Goal: Task Accomplishment & Management: Use online tool/utility

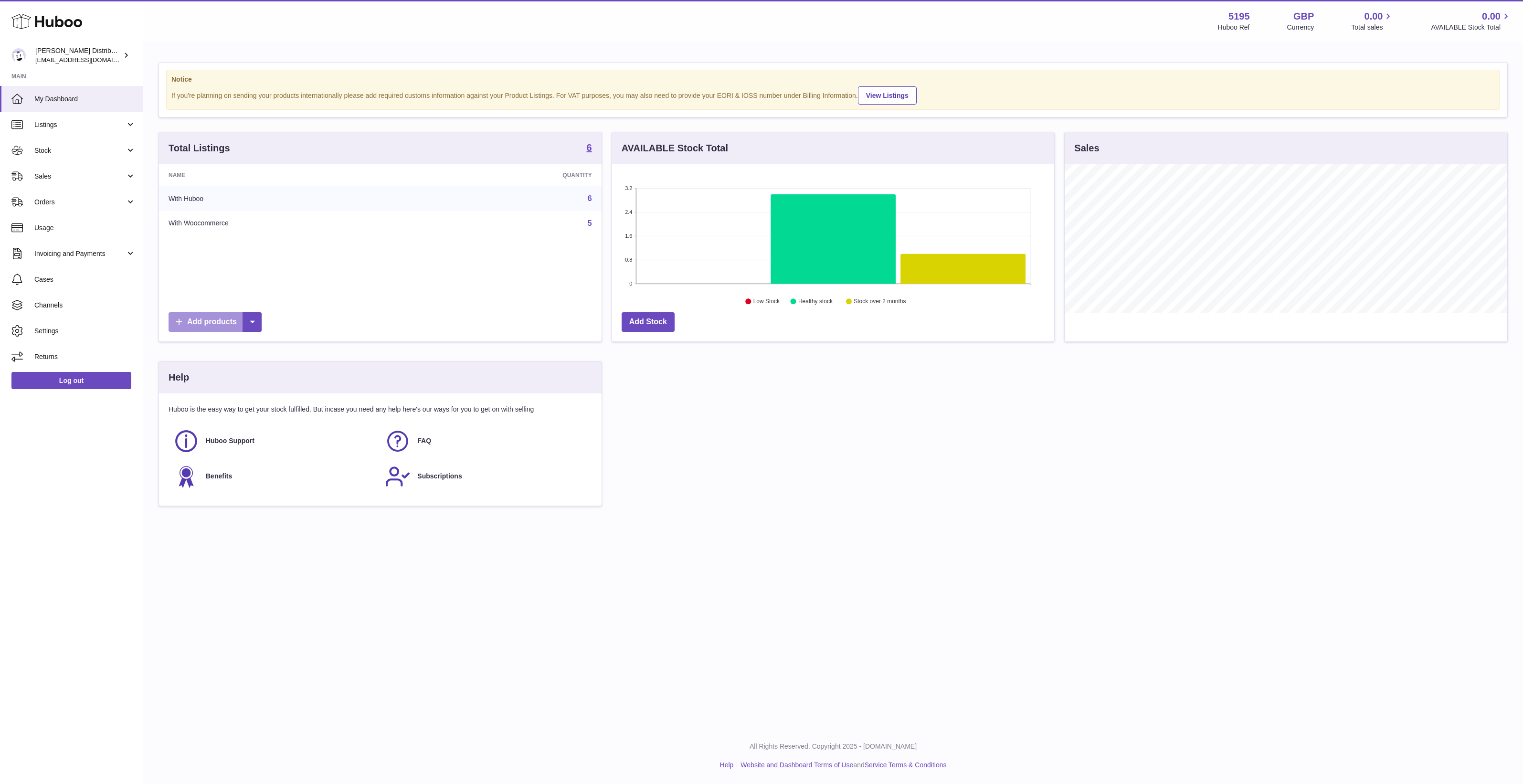
scroll to position [148, 442]
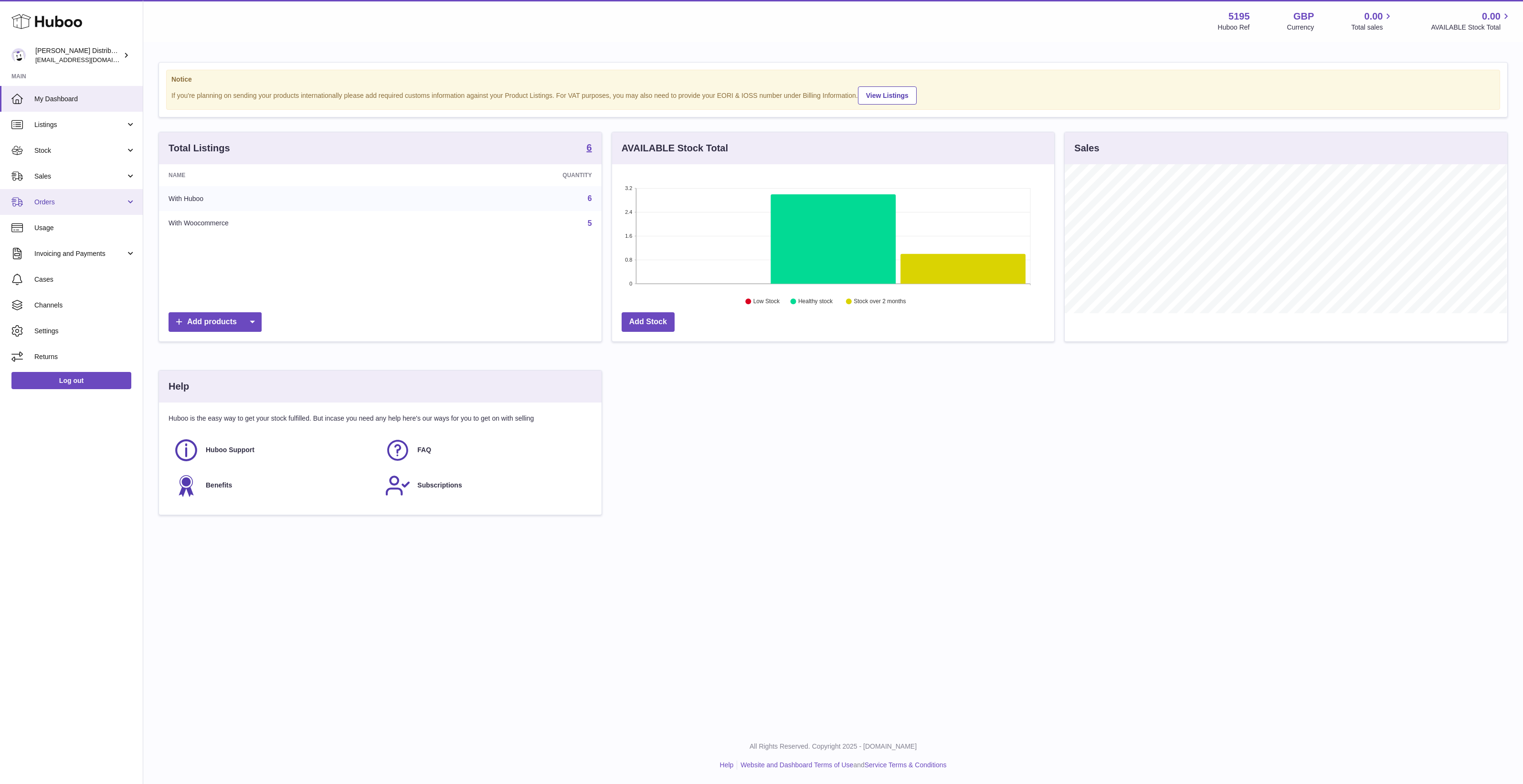
click at [83, 207] on link "Orders" at bounding box center [71, 202] width 143 height 26
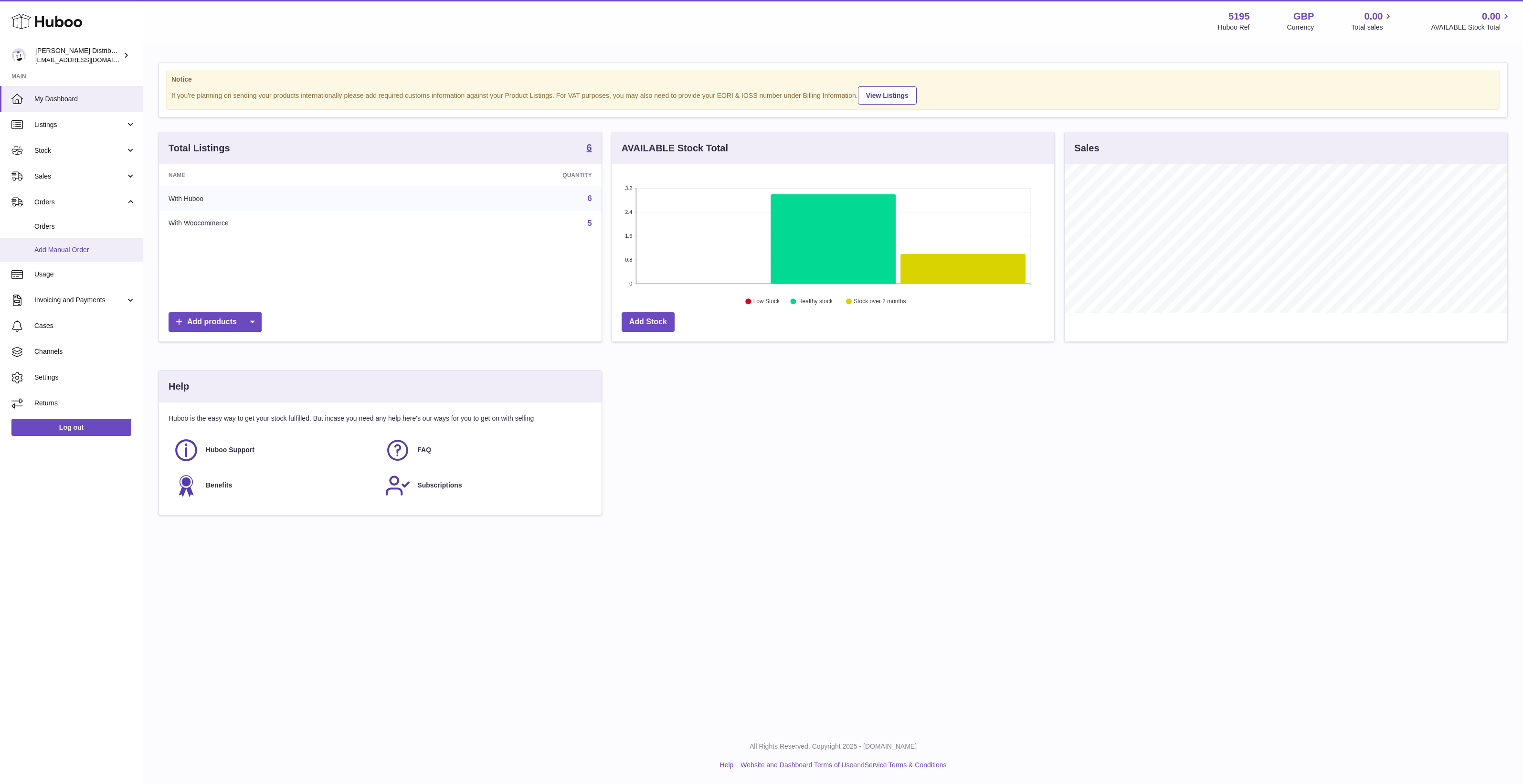
click at [103, 245] on span "Add Manual Order" at bounding box center [84, 249] width 101 height 9
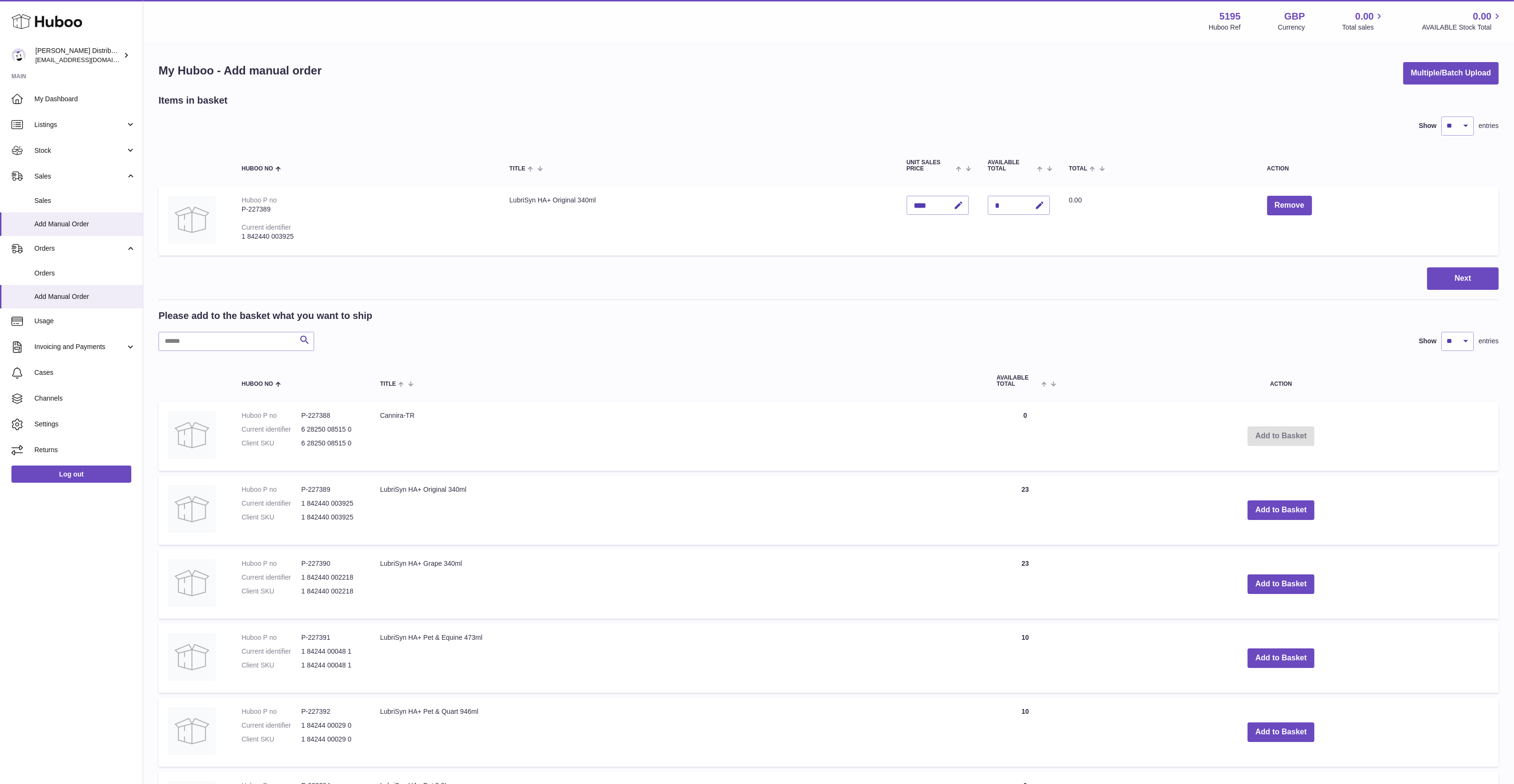
click at [1407, 91] on div "My Huboo - Add manual order Multiple/Batch Upload Items in basket Show ** ** **…" at bounding box center [829, 464] width 1371 height 843
click at [1413, 80] on button "Multiple/Batch Upload" at bounding box center [1451, 74] width 96 height 23
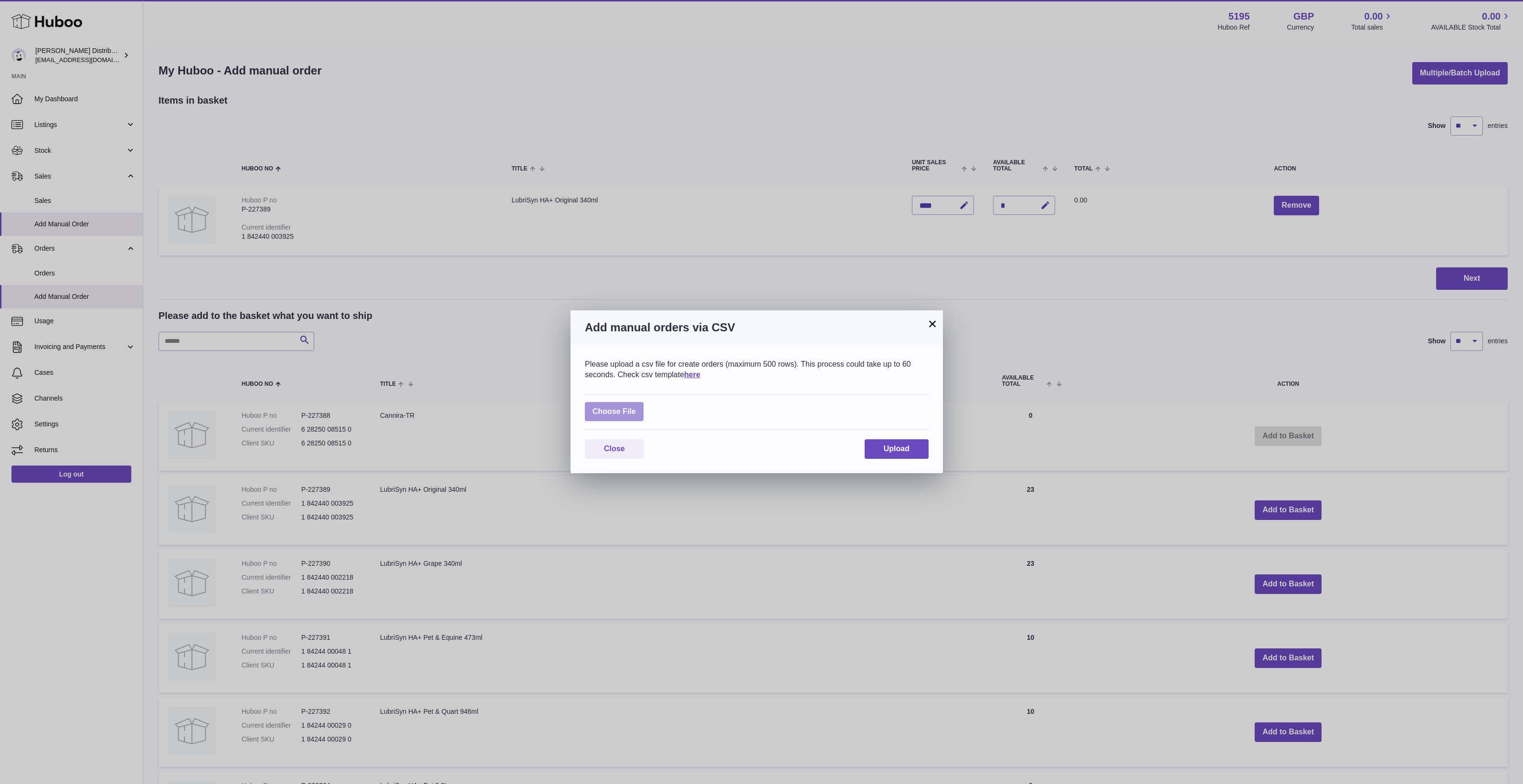
click at [616, 412] on label at bounding box center [614, 411] width 58 height 19
click at [636, 407] on input "file" at bounding box center [636, 407] width 1 height 1
type input "**********"
click at [927, 451] on button "Upload" at bounding box center [896, 454] width 64 height 19
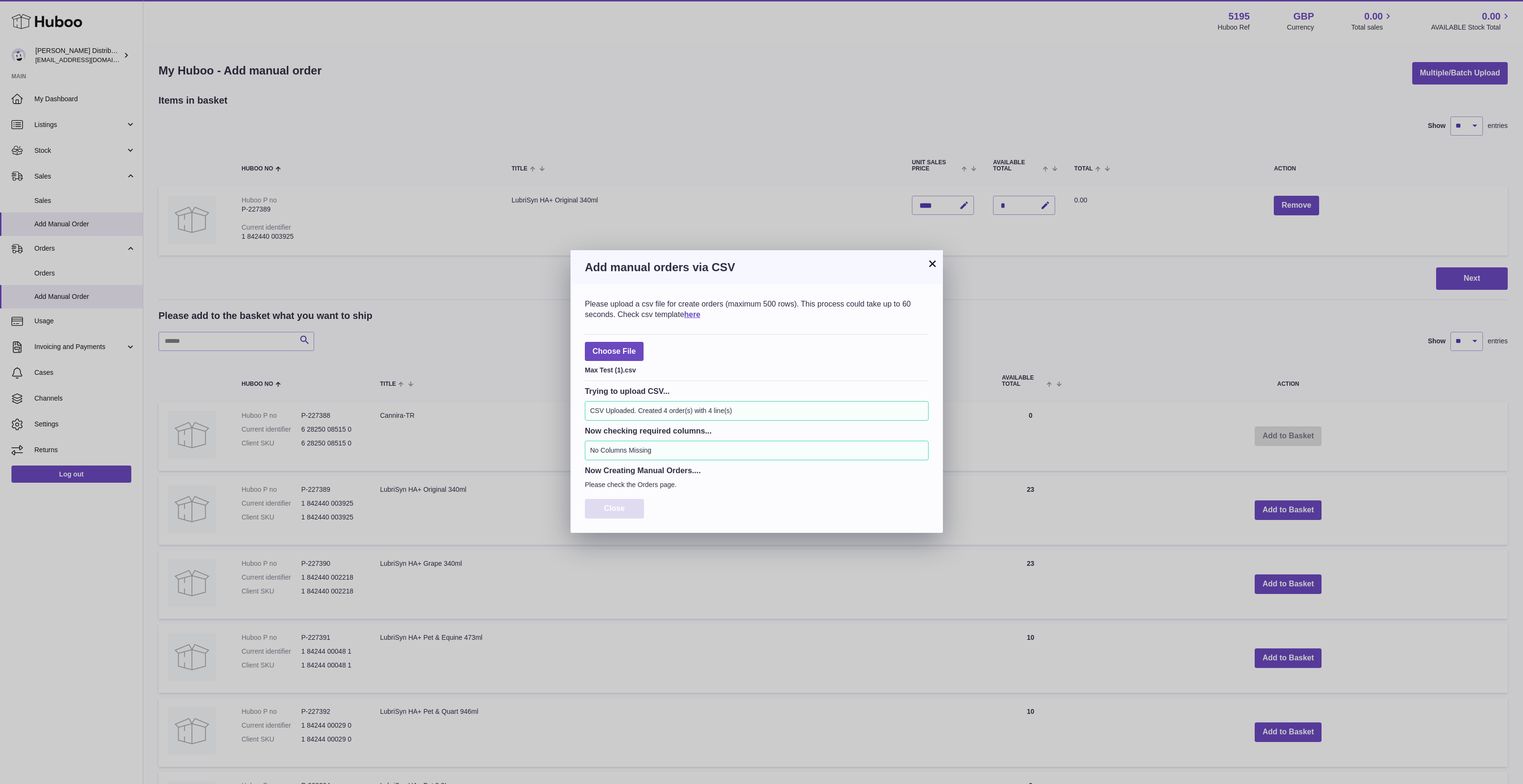
click at [638, 503] on button "Close" at bounding box center [614, 509] width 59 height 19
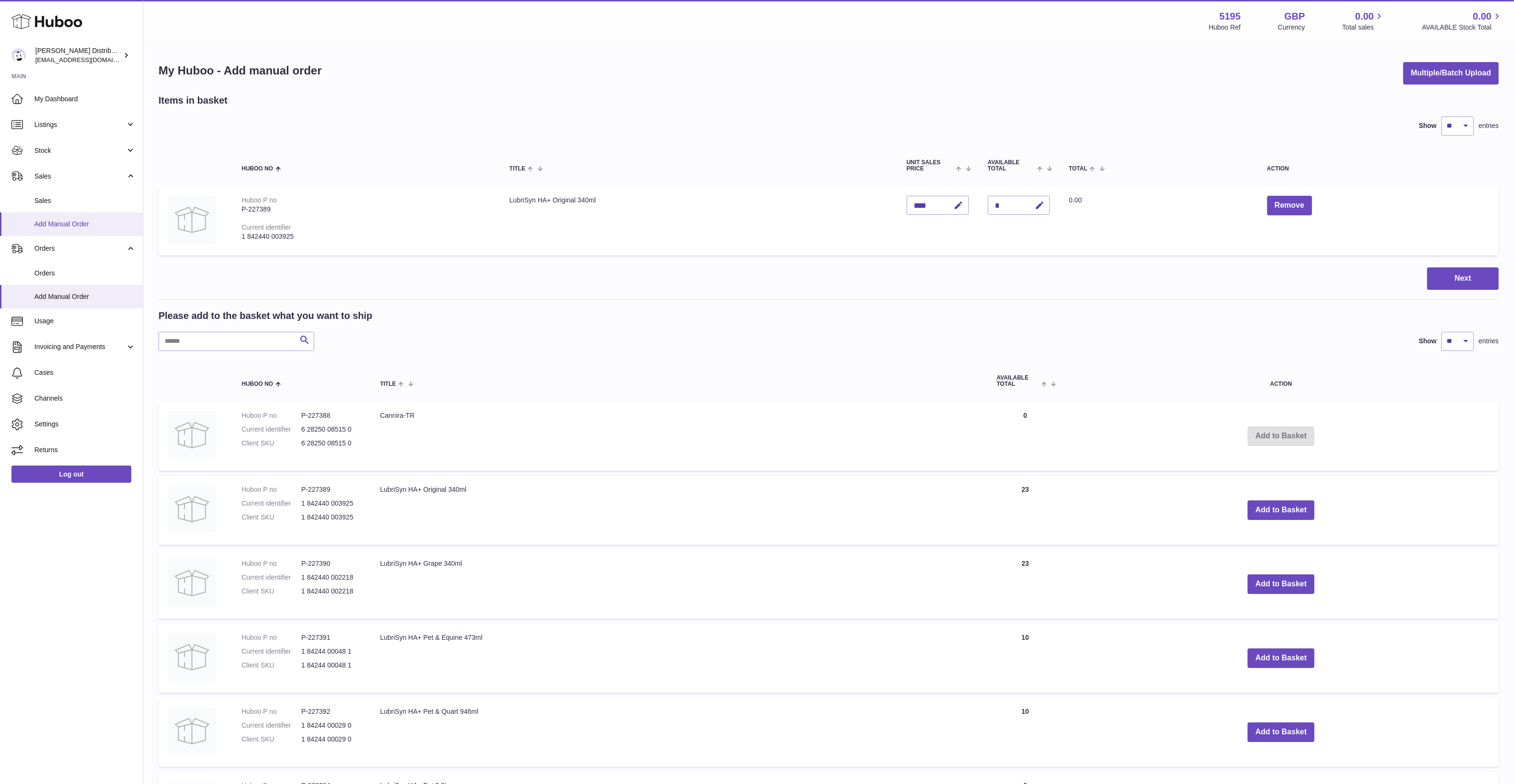
click at [86, 223] on span "Add Manual Order" at bounding box center [84, 224] width 101 height 9
click at [1448, 79] on button "Multiple/Batch Upload" at bounding box center [1451, 74] width 96 height 23
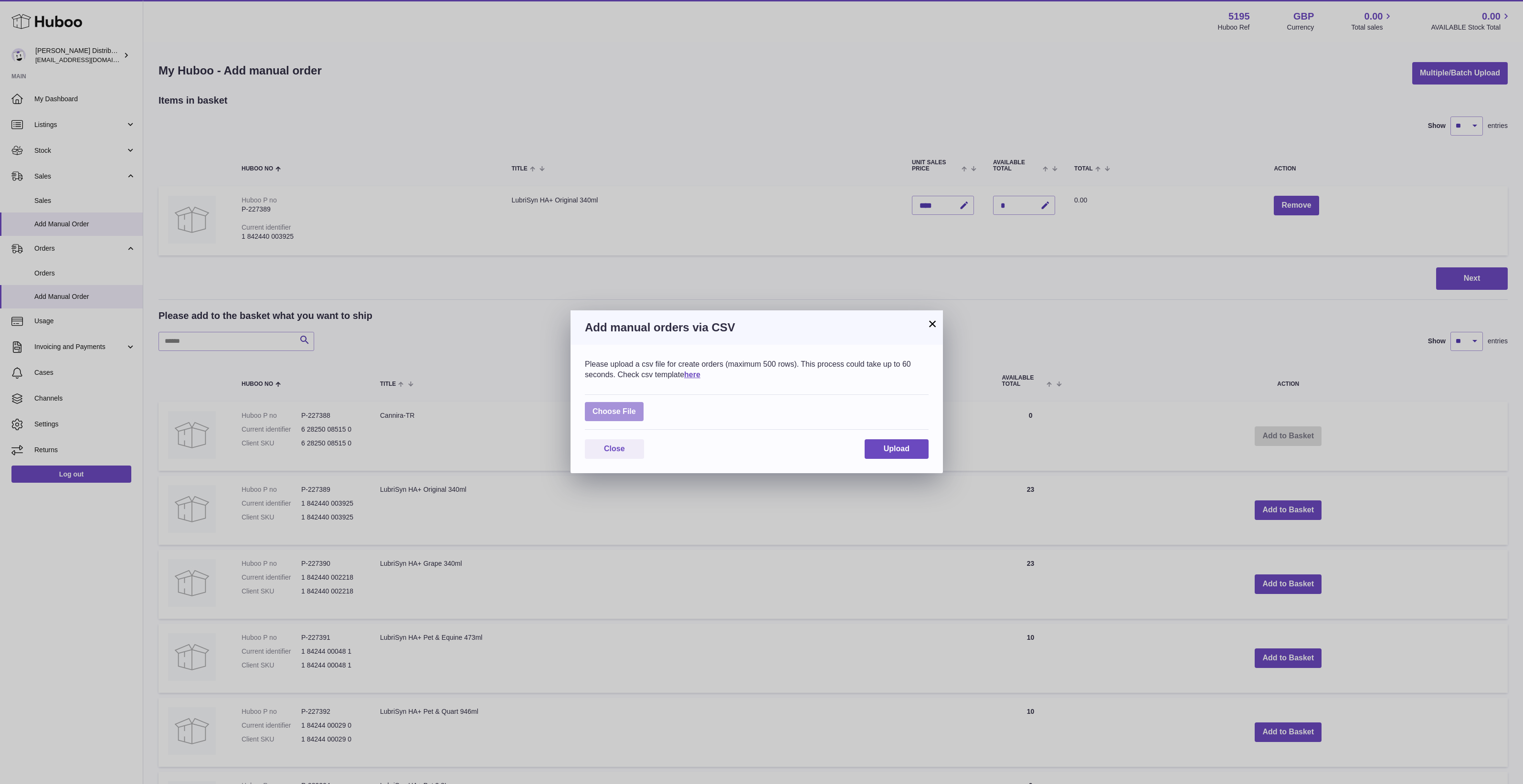
click at [633, 412] on label at bounding box center [614, 411] width 58 height 19
click at [636, 407] on input "file" at bounding box center [636, 407] width 1 height 1
type input "**********"
click at [934, 319] on button "×" at bounding box center [932, 317] width 11 height 11
